Goal: Transaction & Acquisition: Purchase product/service

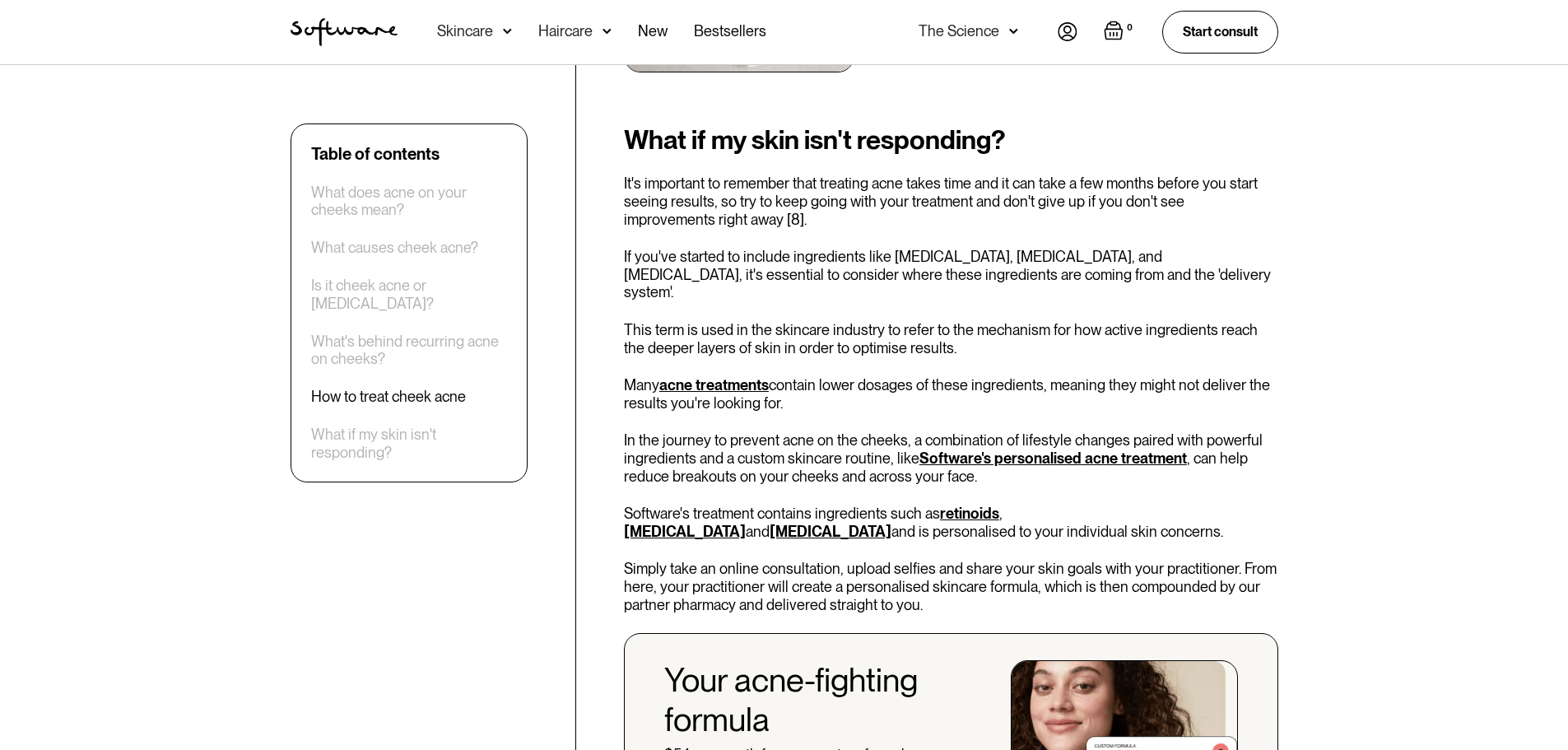
scroll to position [3538, 0]
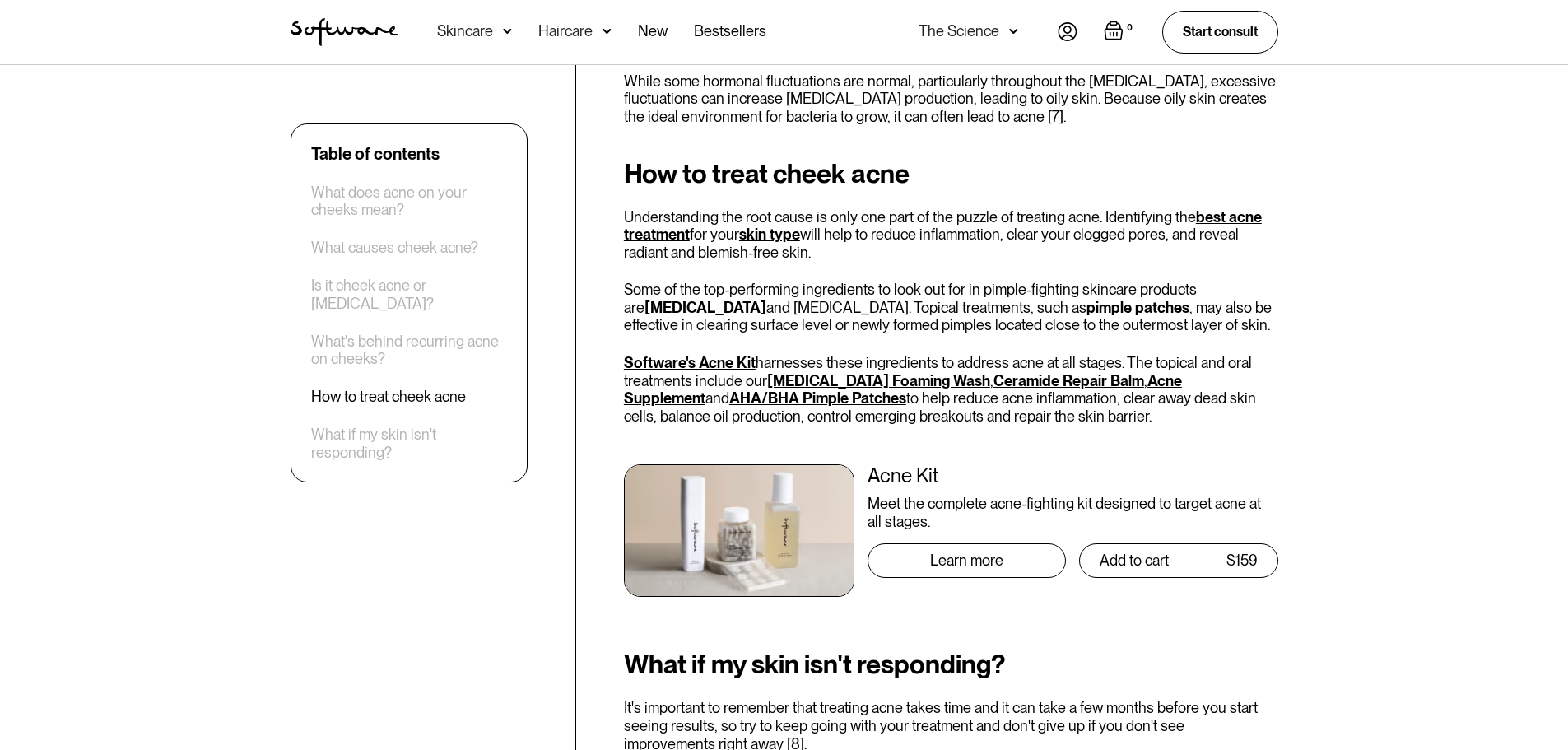
click at [716, 489] on img at bounding box center [739, 529] width 230 height 132
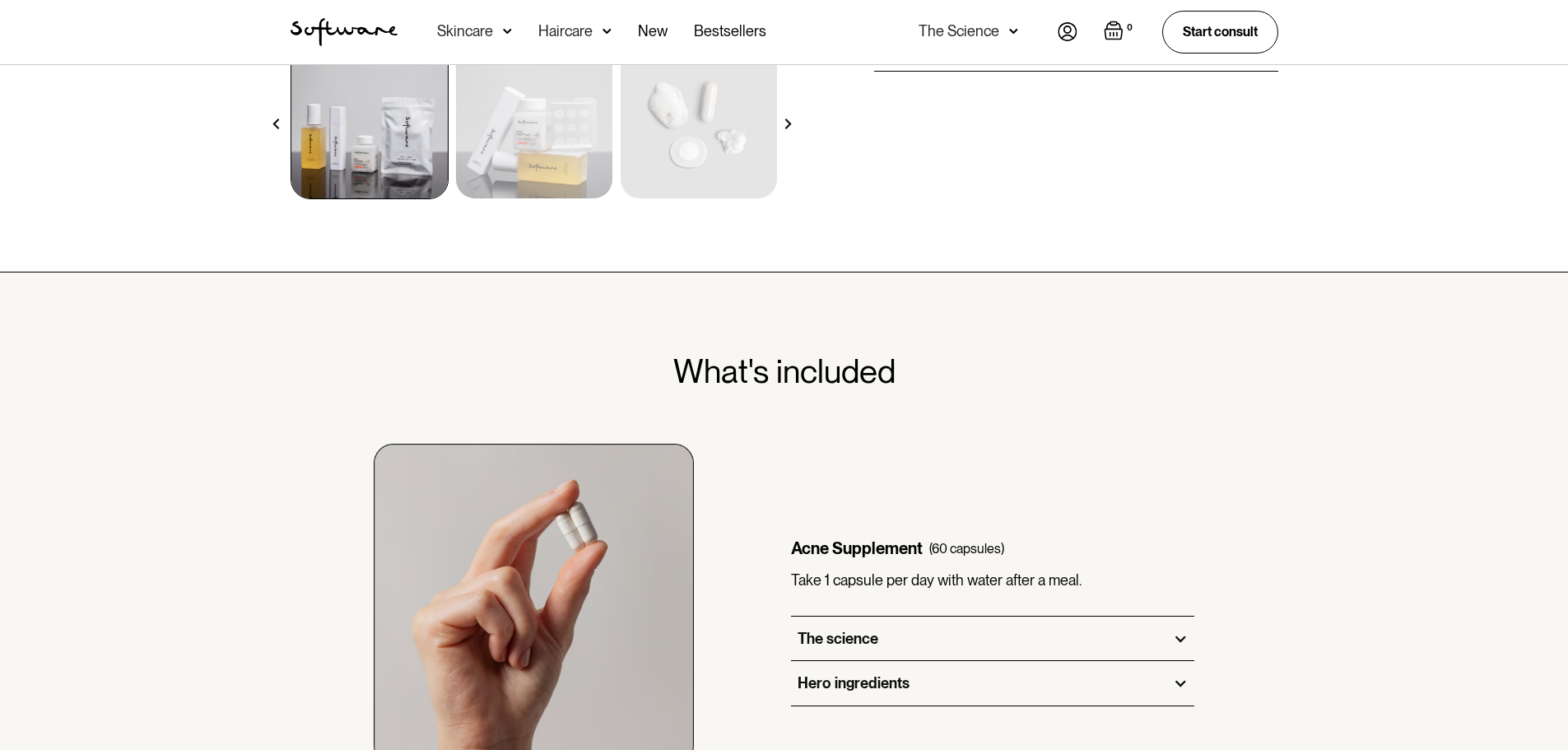
scroll to position [658, 0]
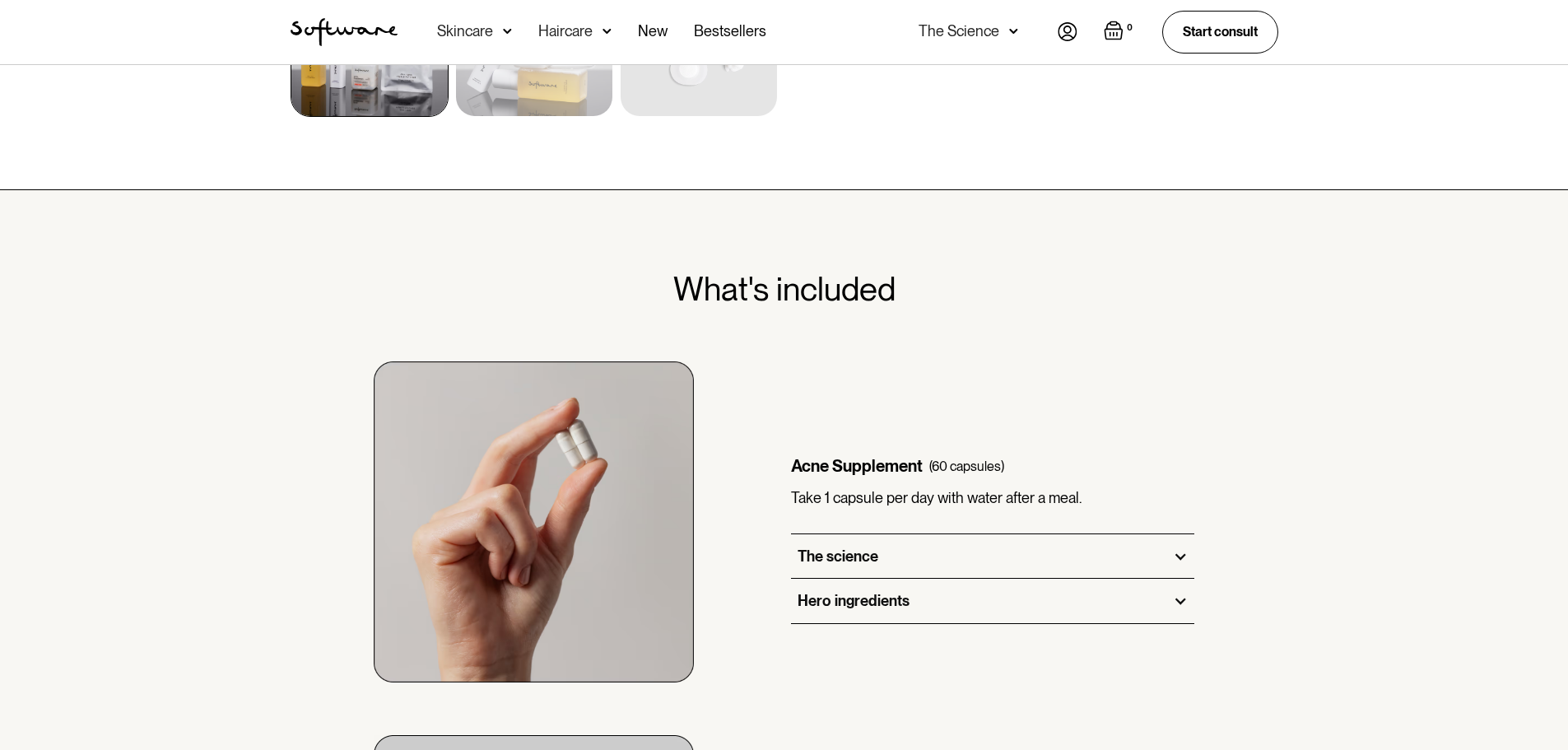
click at [956, 539] on div "The science" at bounding box center [994, 556] width 404 height 45
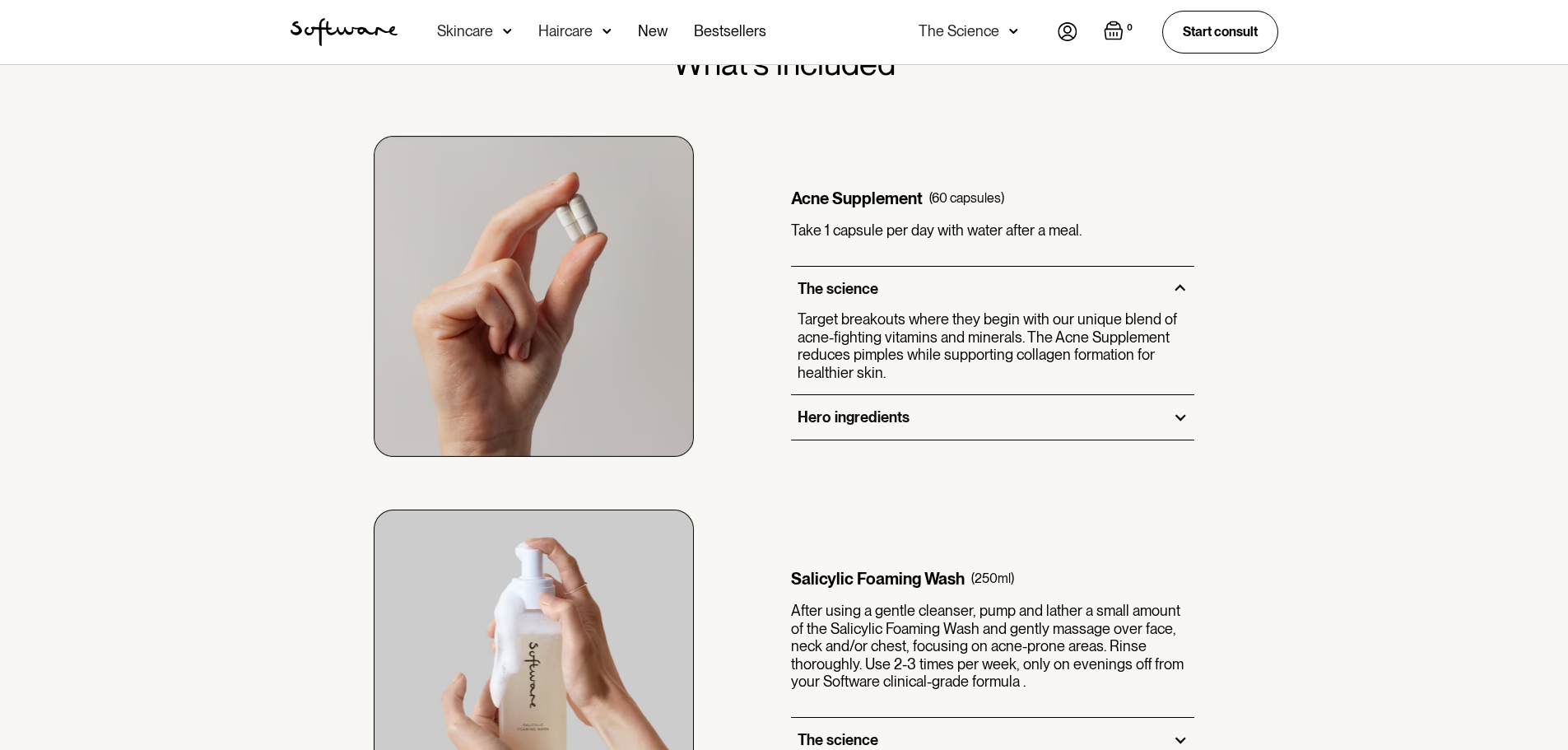
scroll to position [905, 0]
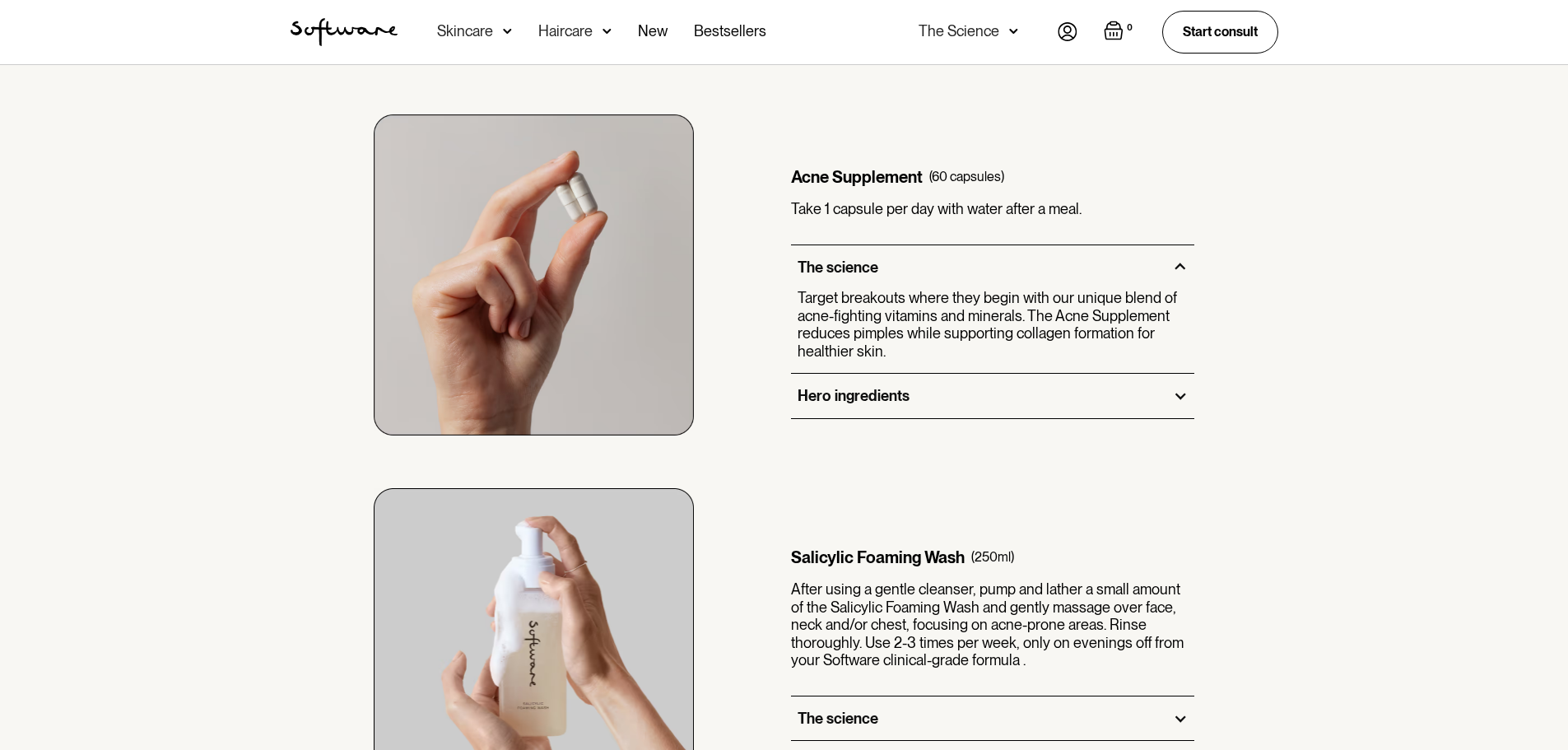
click at [893, 409] on div "Hero ingredients" at bounding box center [994, 396] width 404 height 45
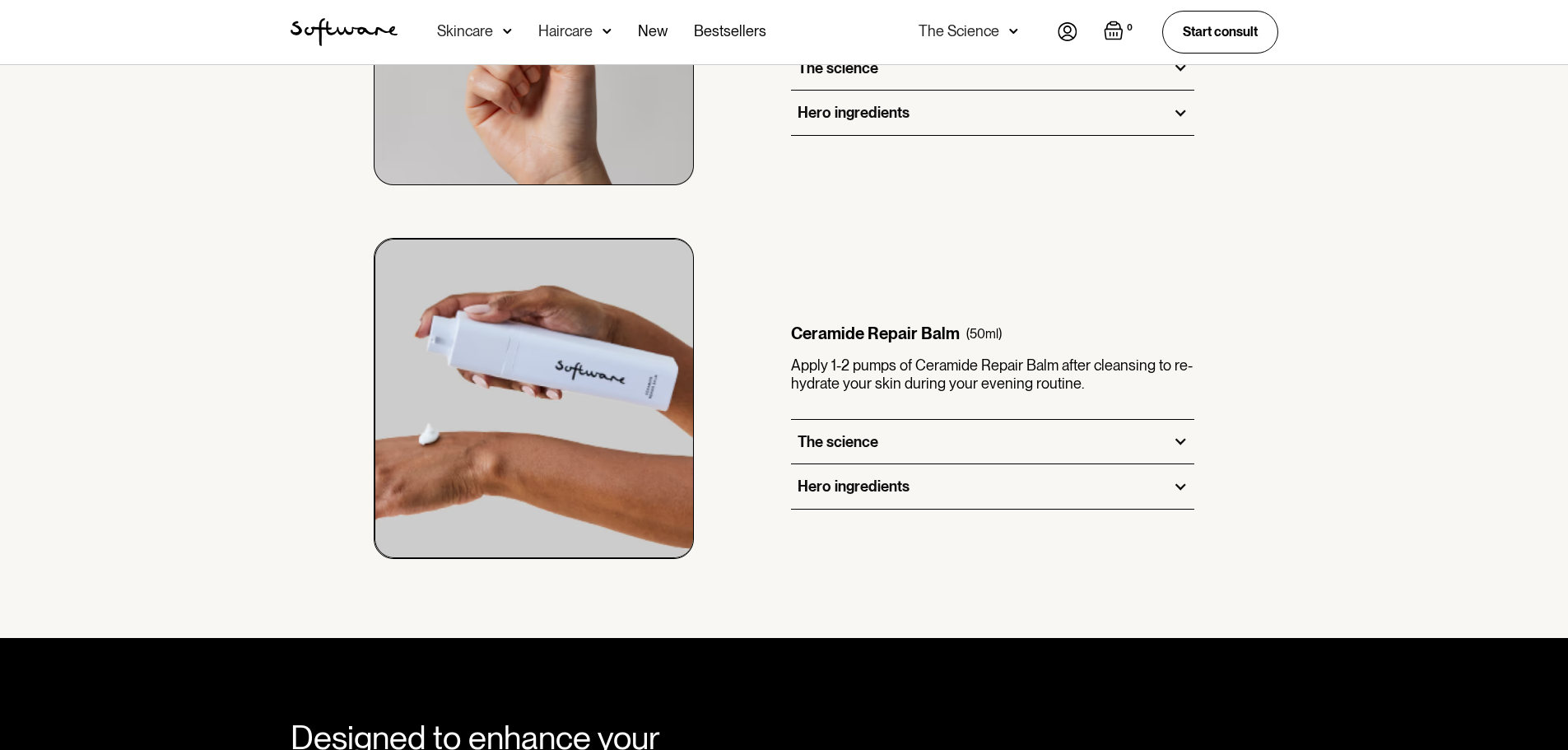
scroll to position [2304, 0]
